Goal: Register for event/course

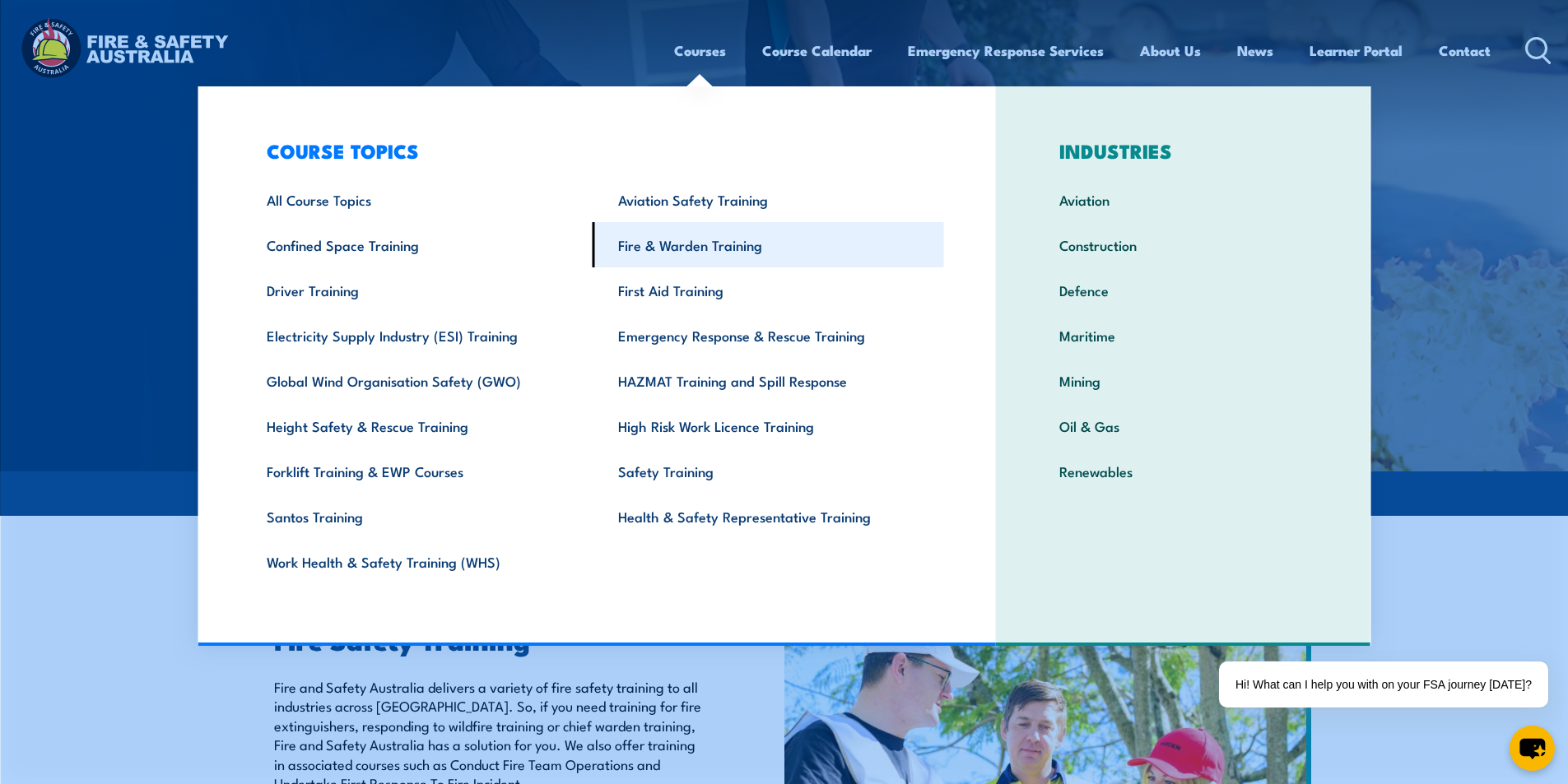
click at [693, 250] on link "Fire & Warden Training" at bounding box center [768, 244] width 351 height 45
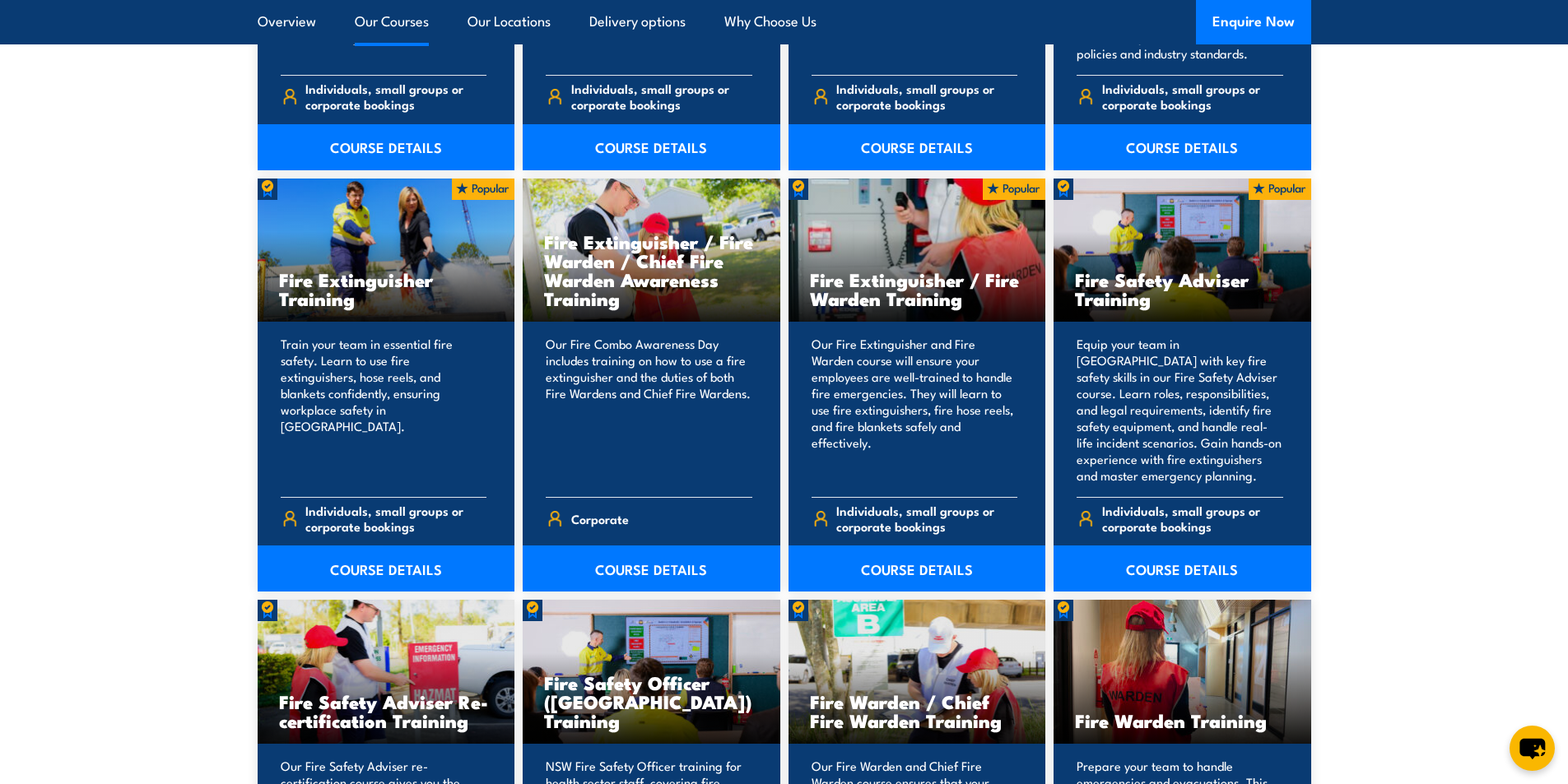
scroll to position [1645, 0]
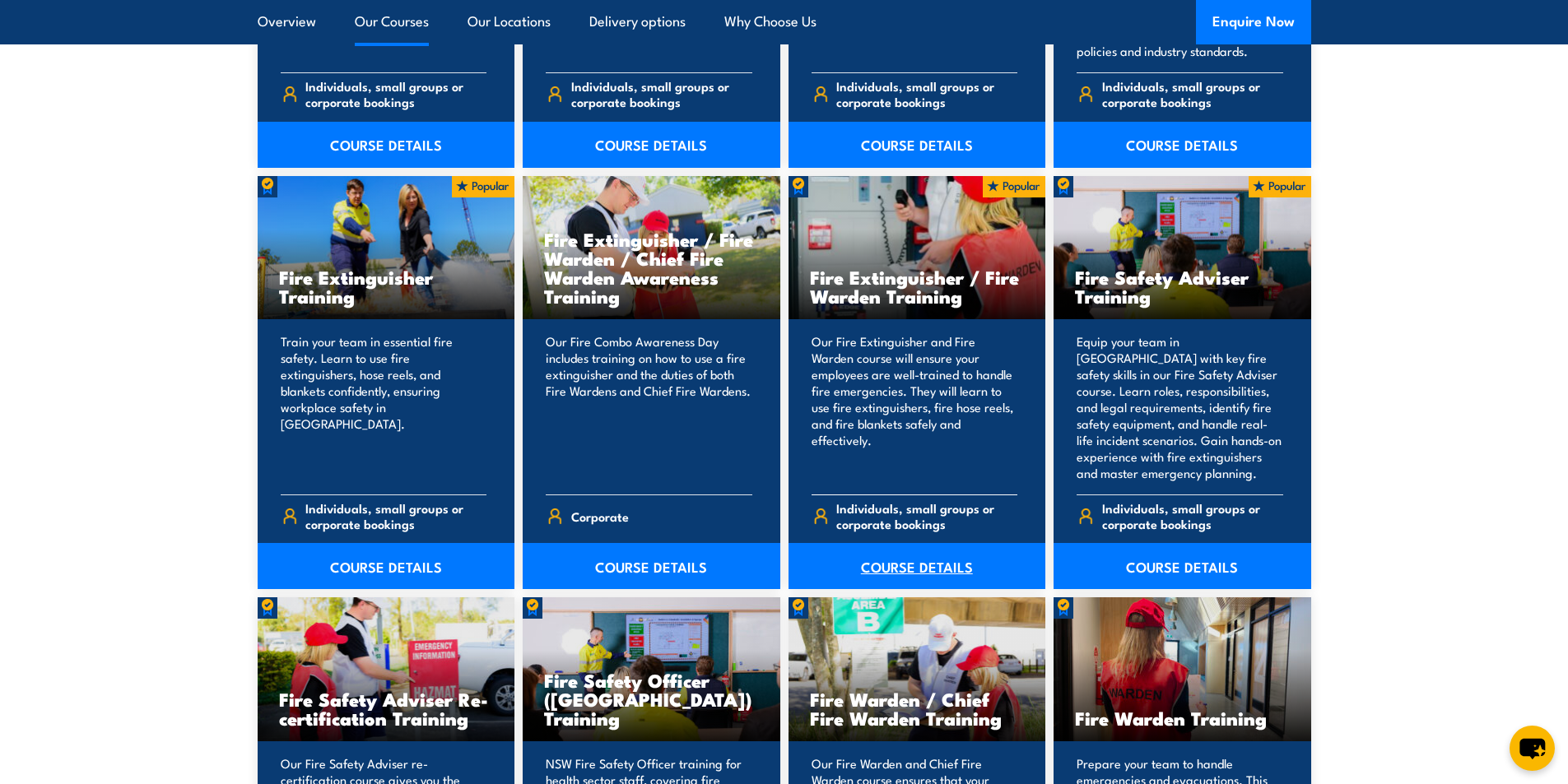
click at [901, 575] on link "COURSE DETAILS" at bounding box center [917, 566] width 258 height 46
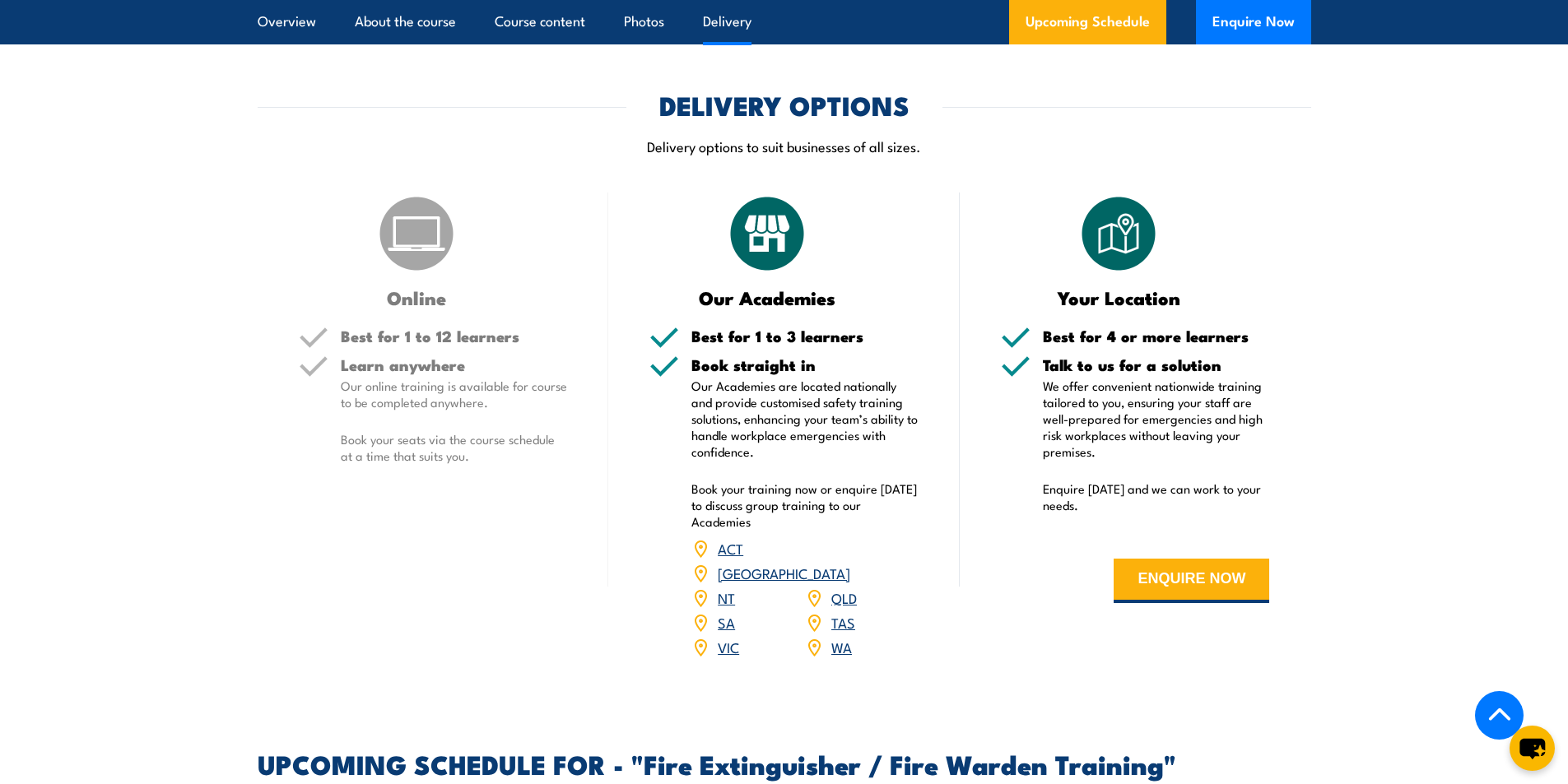
scroll to position [2385, 0]
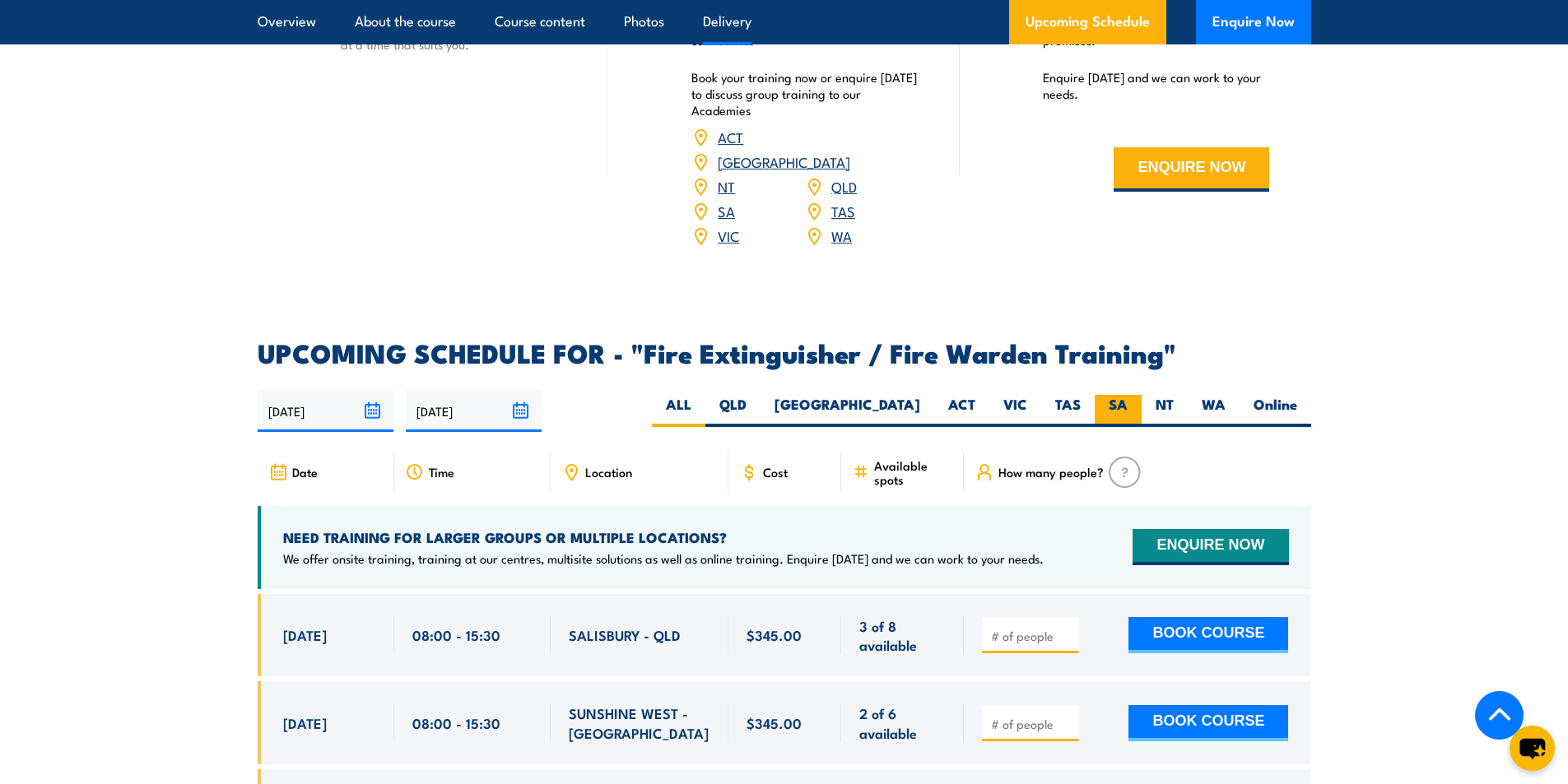
click at [1119, 395] on label "SA" at bounding box center [1118, 410] width 47 height 32
click at [1128, 395] on input "SA" at bounding box center [1133, 400] width 10 height 10
radio input "true"
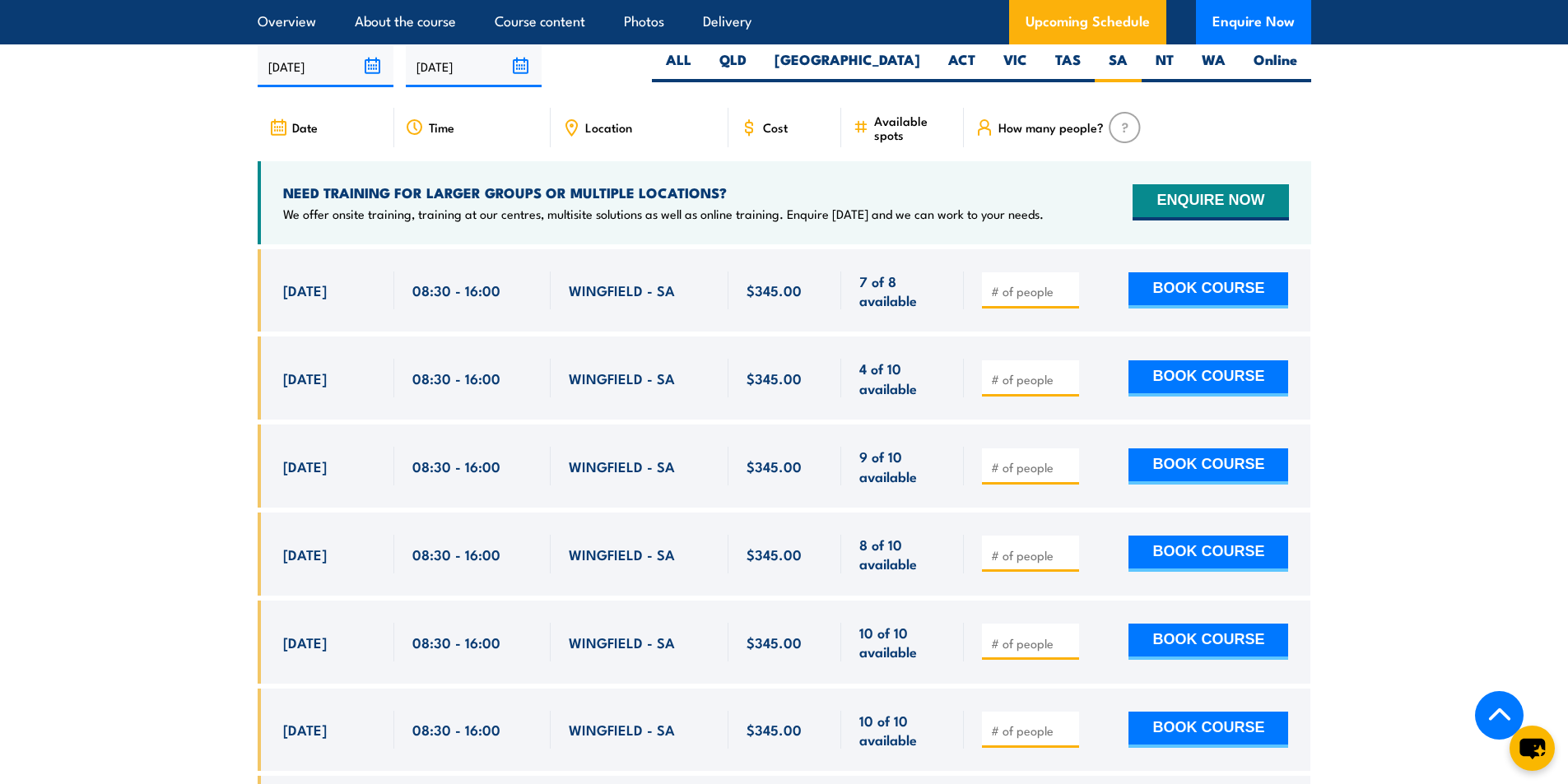
scroll to position [2701, 0]
